Goal: Register for event/course

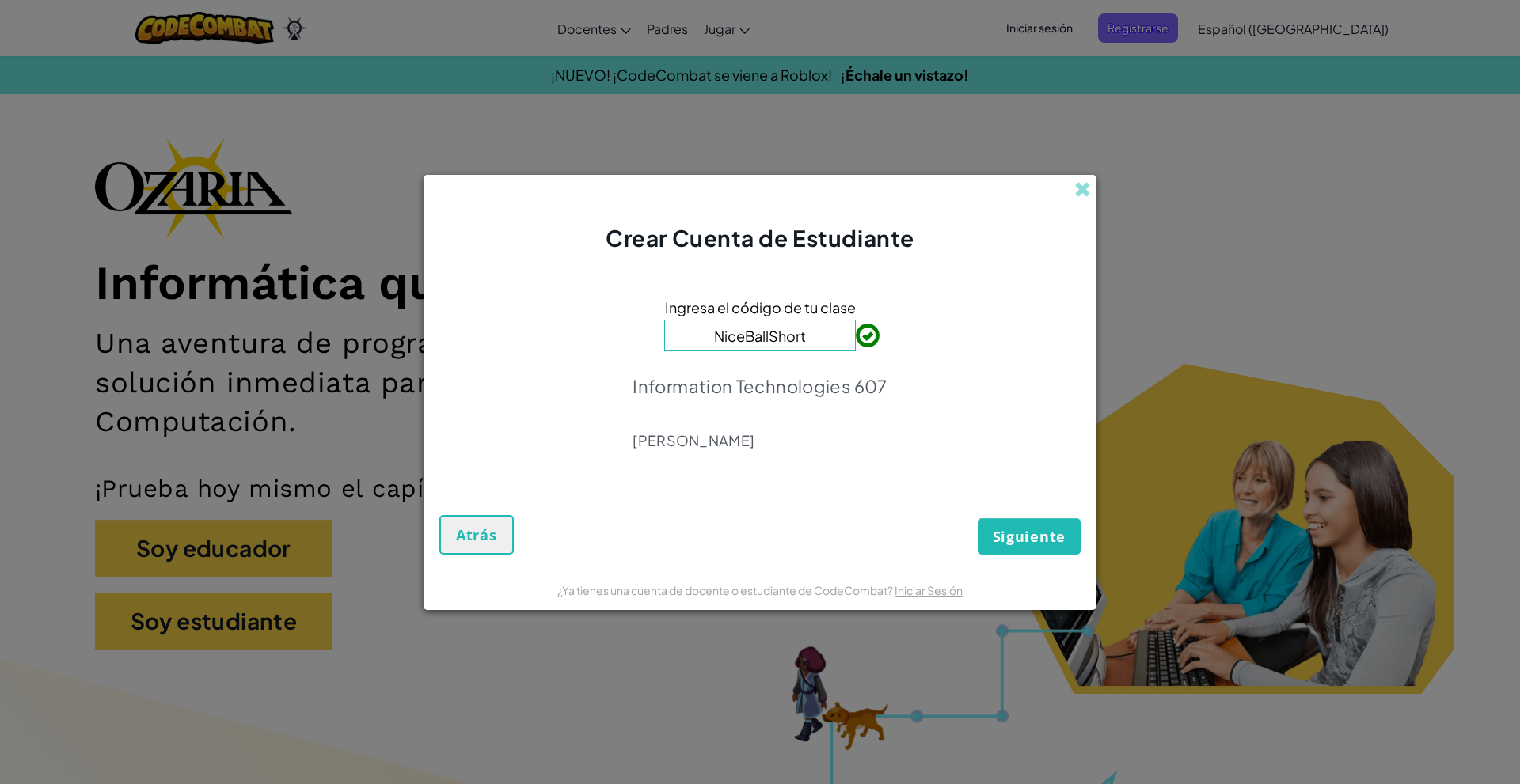
type input "NiceBallShort"
click at [909, 553] on div "Siguiente Atrás" at bounding box center [760, 522] width 641 height 67
click at [1054, 541] on span "Siguiente" at bounding box center [1029, 536] width 73 height 19
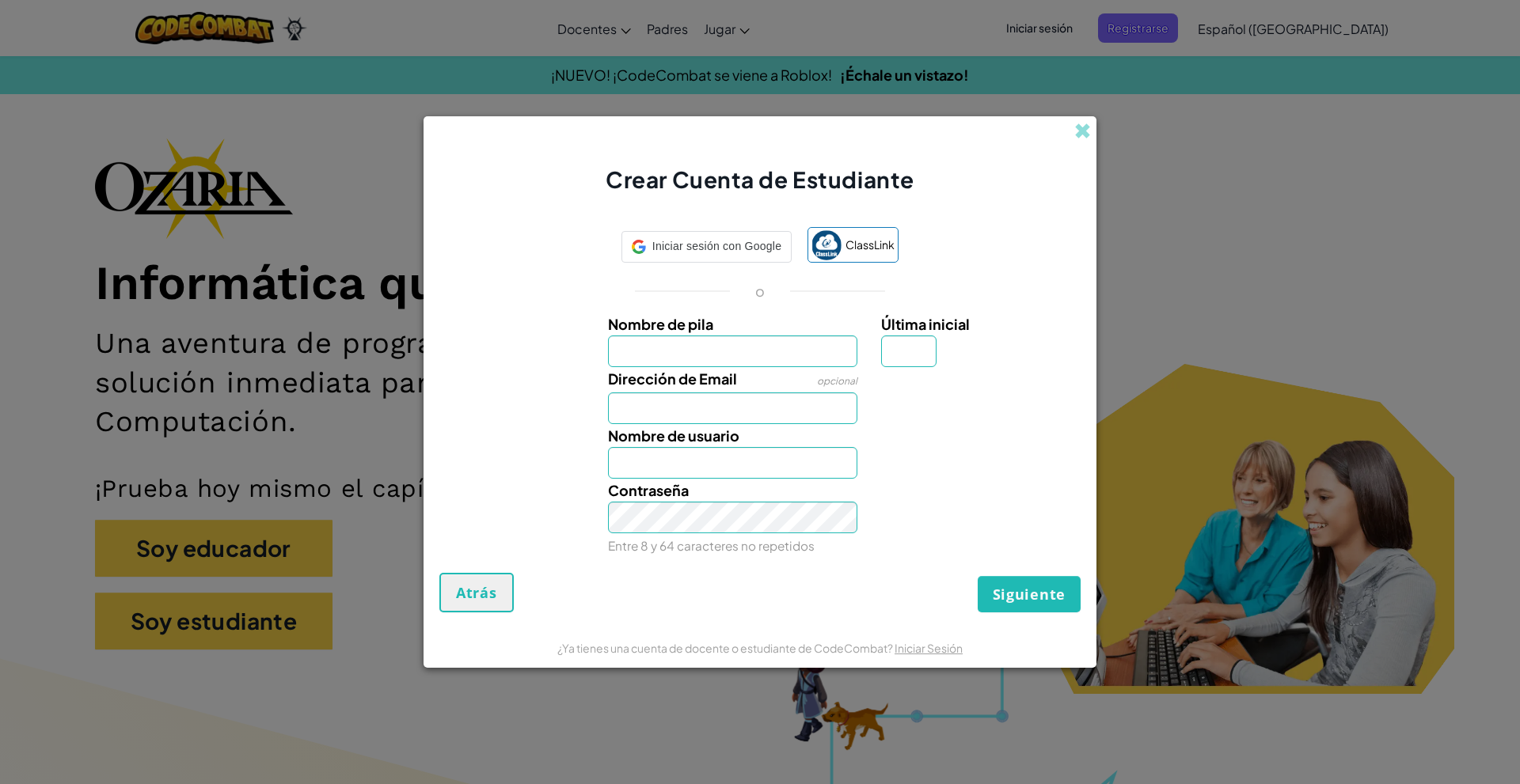
click at [722, 343] on input "Nombre de pila" at bounding box center [733, 351] width 250 height 32
click at [746, 346] on input "Nombre de pila" at bounding box center [733, 351] width 250 height 32
type input "[PERSON_NAME]"
click at [696, 421] on input "Dirección de Email" at bounding box center [733, 408] width 250 height 32
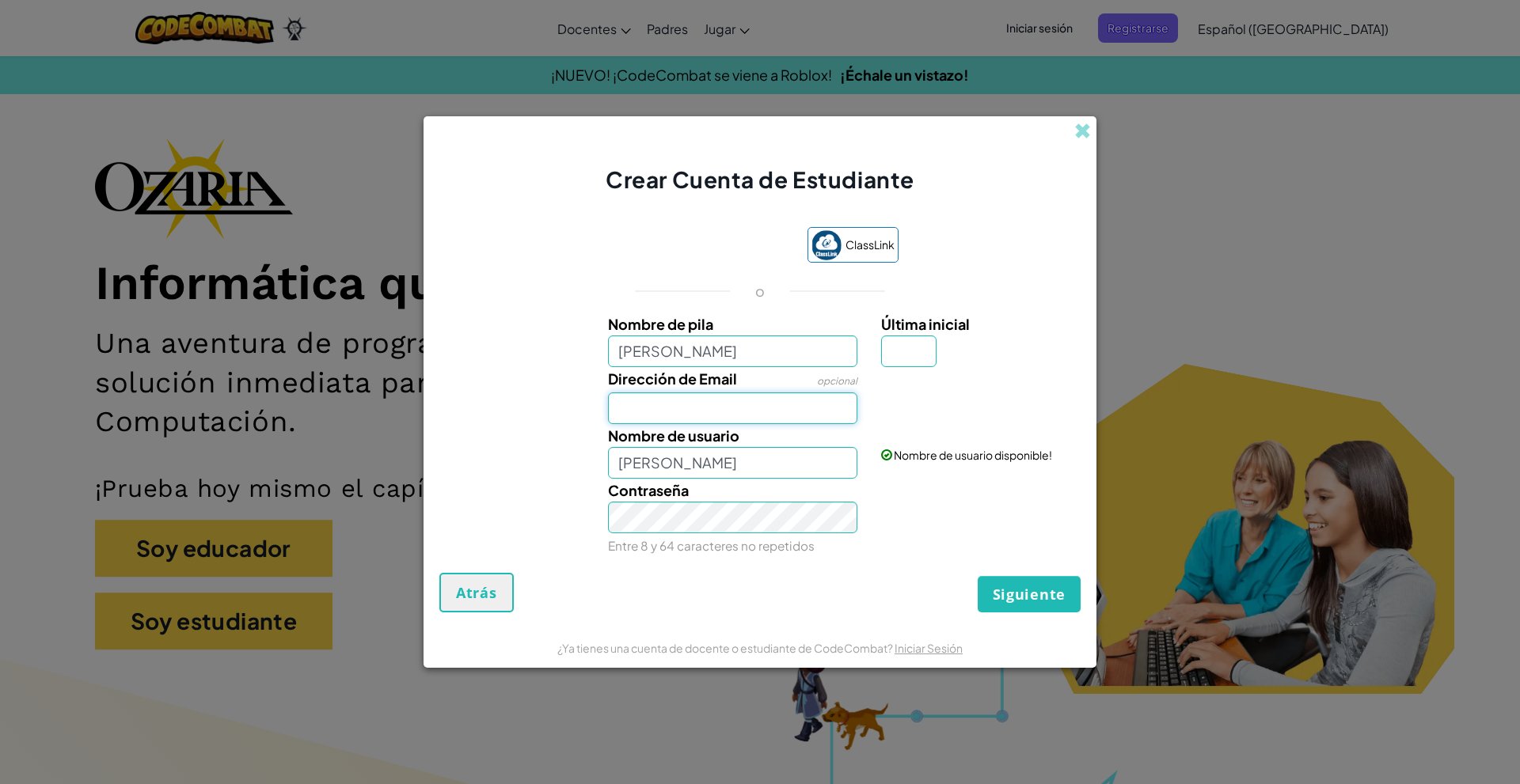
type input "[EMAIL_ADDRESS][DOMAIN_NAME]"
click at [1018, 593] on span "Siguiente" at bounding box center [1029, 594] width 73 height 19
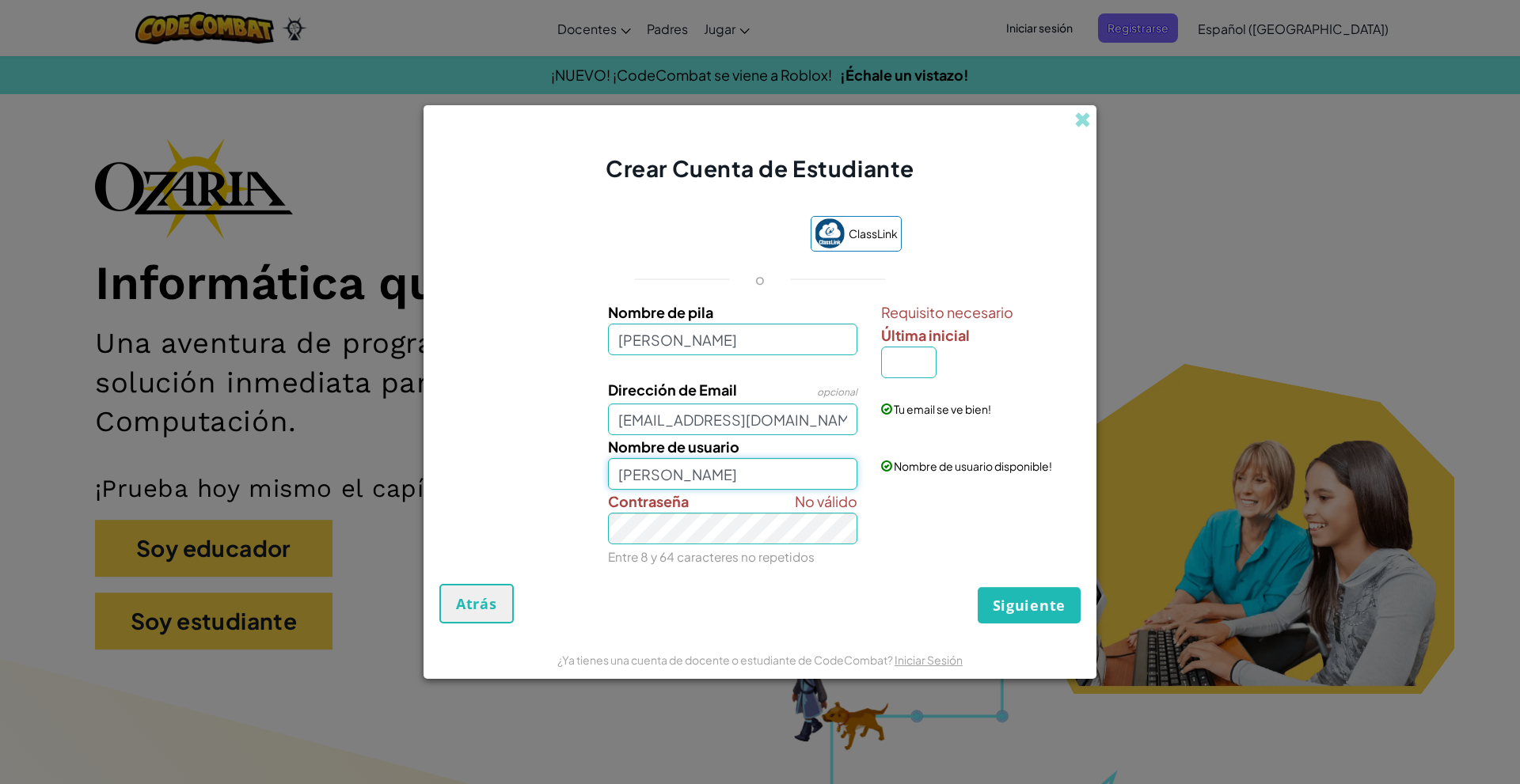
click at [784, 471] on input "[PERSON_NAME]" at bounding box center [733, 473] width 250 height 32
click at [978, 588] on button "Siguiente" at bounding box center [1029, 606] width 103 height 36
click at [1013, 603] on span "Siguiente" at bounding box center [1029, 605] width 73 height 19
click at [900, 373] on input "Última inicial" at bounding box center [909, 362] width 56 height 32
type input "s"
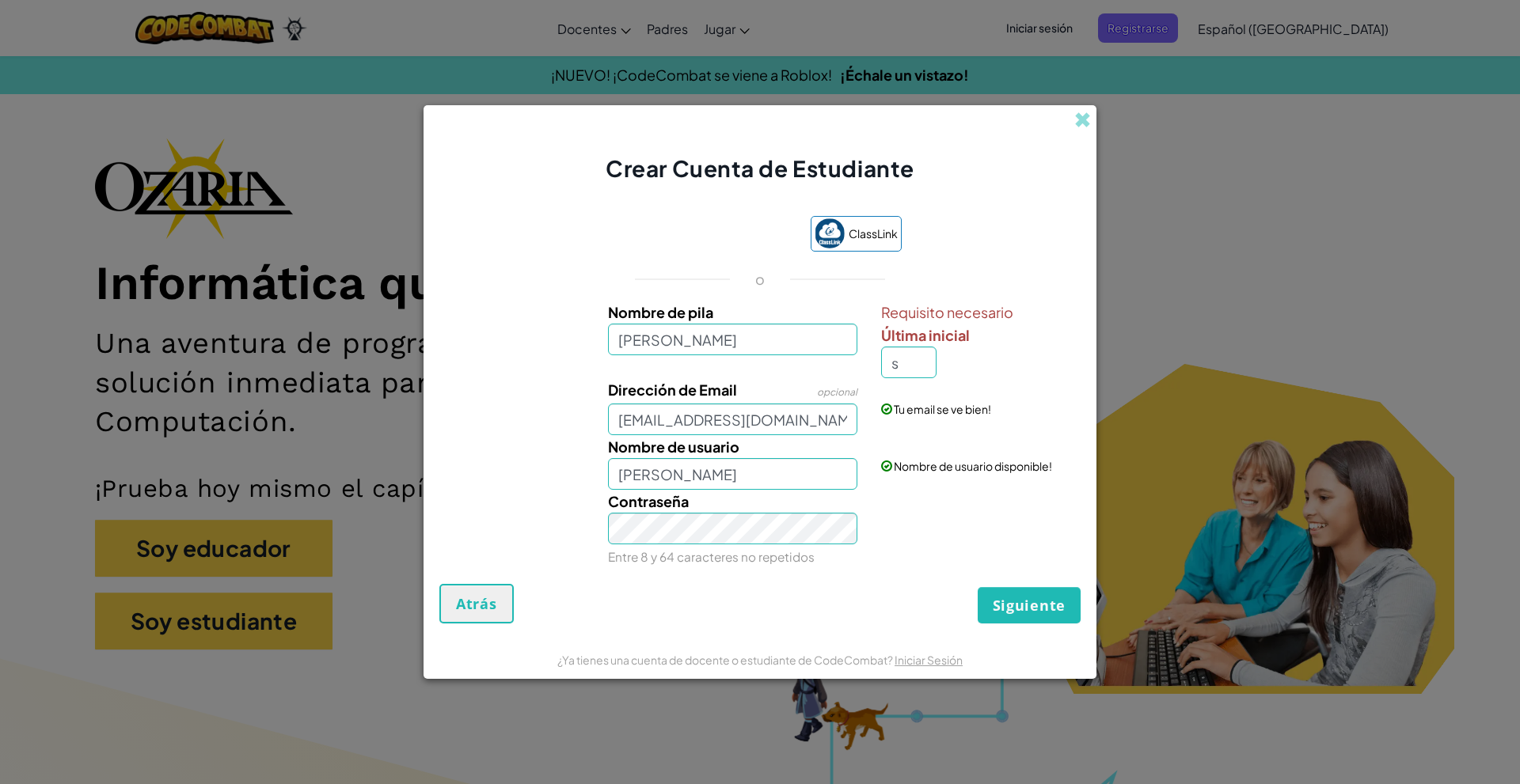
type input "[PERSON_NAME]"
click at [989, 583] on div "ClassLink o Nombre de pila [PERSON_NAME] Requisito necesario Última inicial s D…" at bounding box center [760, 392] width 641 height 384
click at [1010, 608] on span "Siguiente" at bounding box center [1029, 605] width 73 height 19
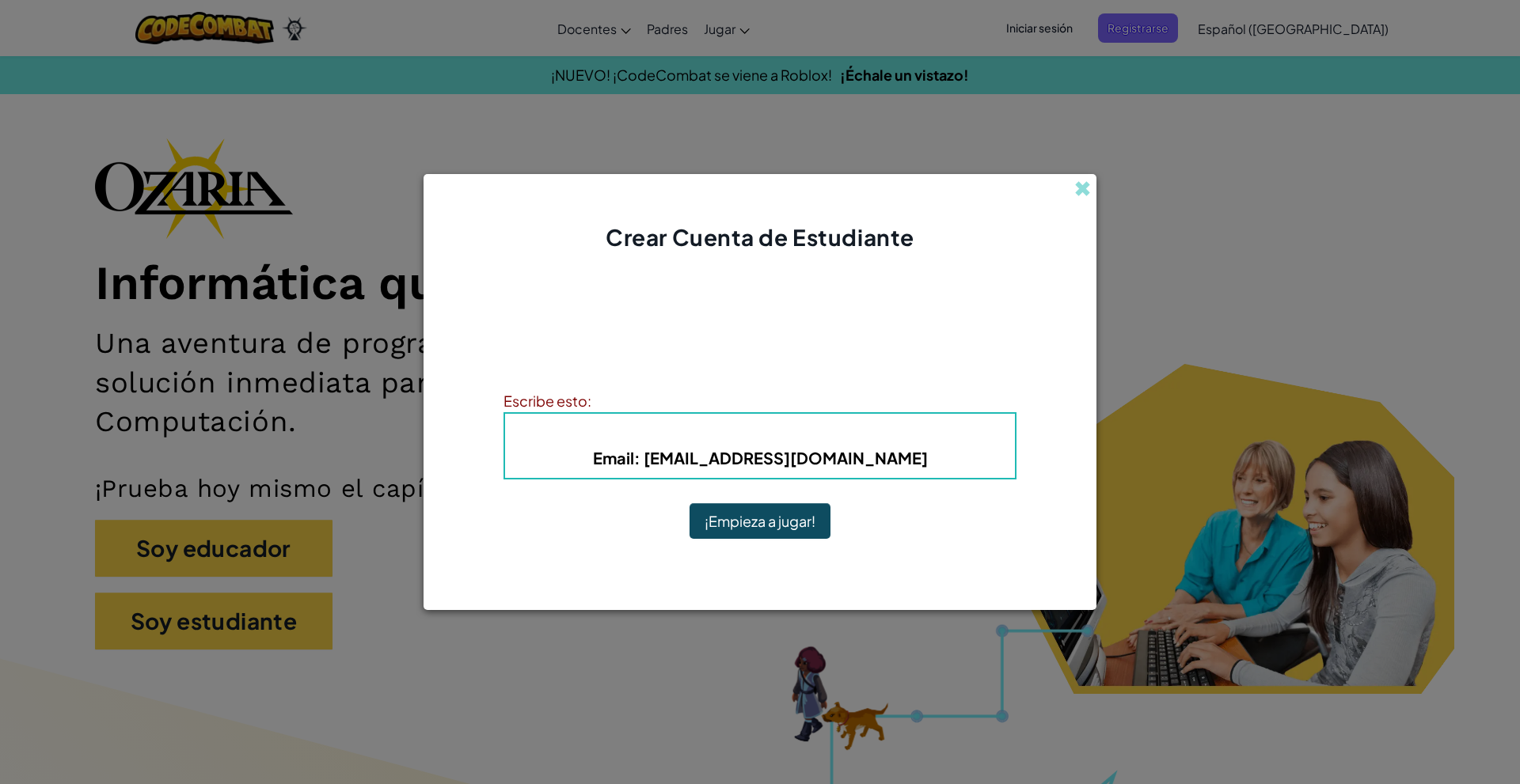
click at [787, 527] on button "¡Empieza a jugar!" at bounding box center [760, 521] width 141 height 36
